Goal: Navigation & Orientation: Find specific page/section

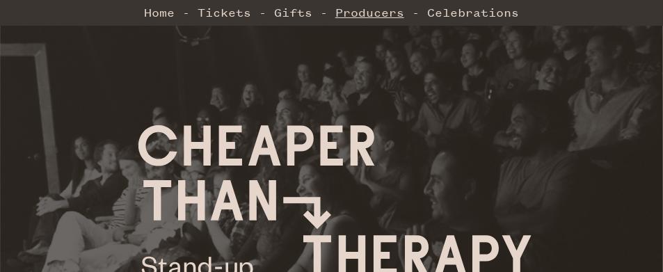
click at [376, 16] on link "Producers" at bounding box center [369, 13] width 69 height 28
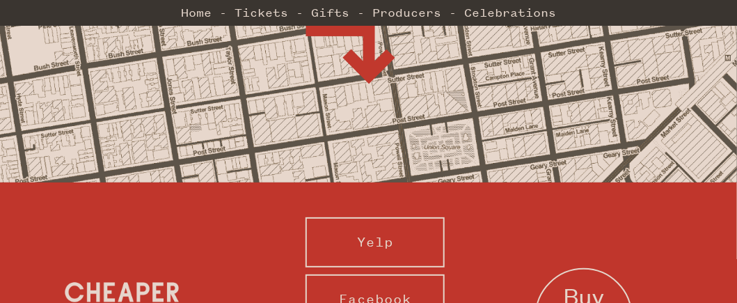
scroll to position [1508, 0]
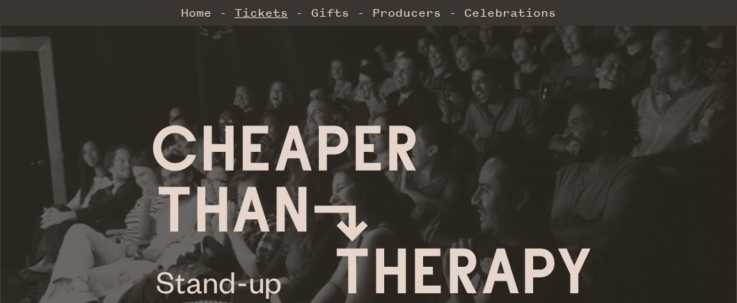
click at [256, 15] on link "Tickets" at bounding box center [261, 13] width 54 height 28
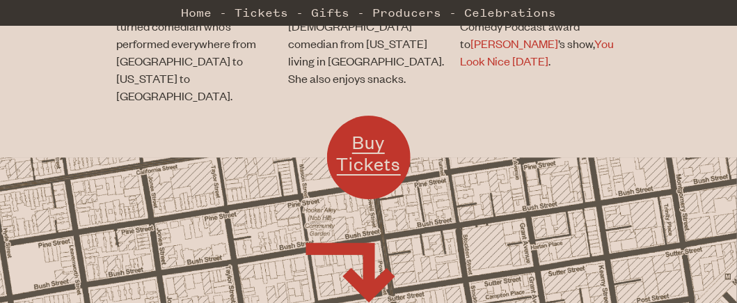
scroll to position [1262, 0]
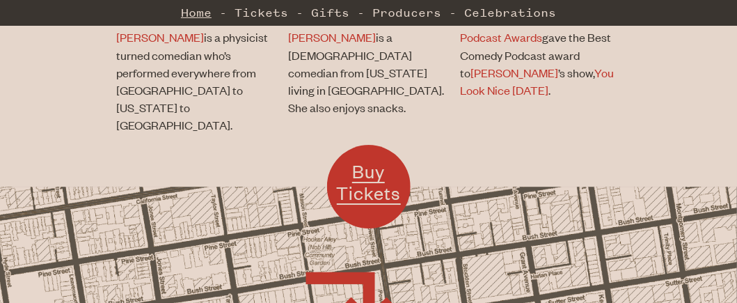
click at [189, 9] on link "Home" at bounding box center [196, 13] width 31 height 28
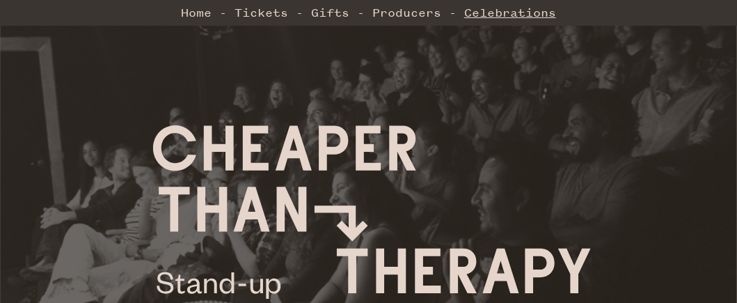
click at [540, 16] on link "Celebrations" at bounding box center [510, 13] width 92 height 28
